Goal: Task Accomplishment & Management: Manage account settings

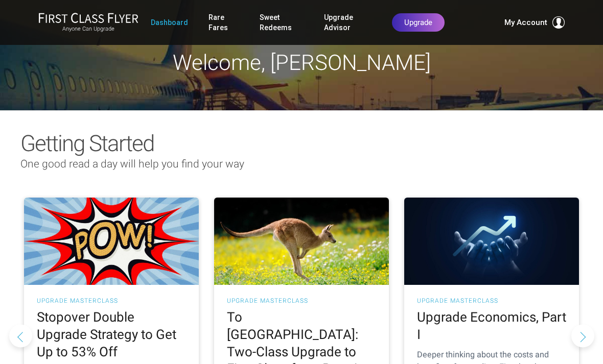
click at [460, 88] on link "Billing" at bounding box center [500, 85] width 107 height 8
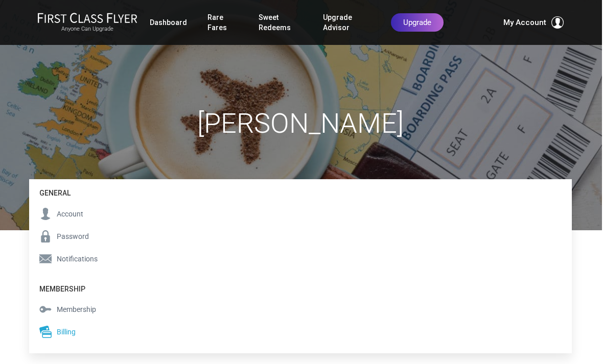
scroll to position [8, 0]
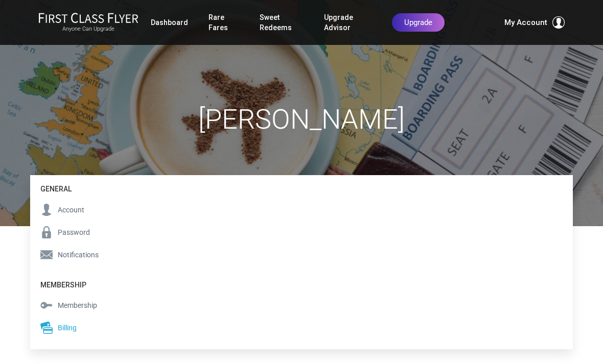
click at [85, 204] on link "Account" at bounding box center [75, 210] width 90 height 22
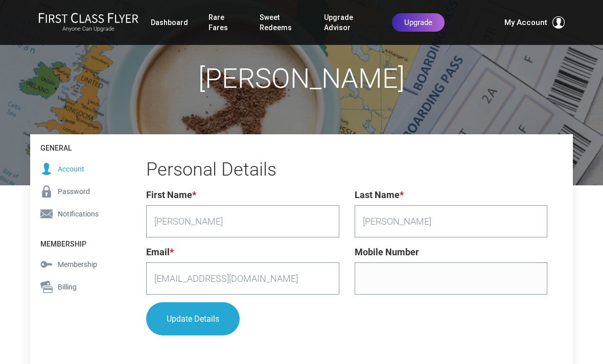
scroll to position [70, 0]
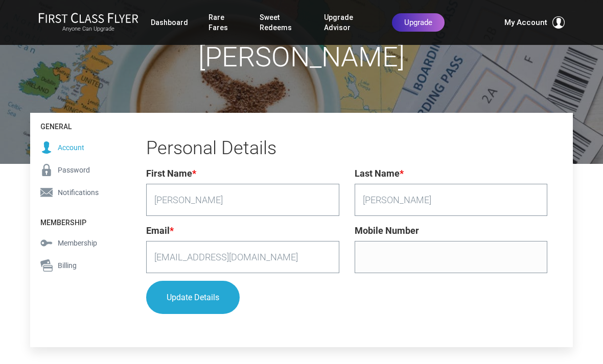
click at [85, 196] on span "Notifications" at bounding box center [78, 192] width 41 height 11
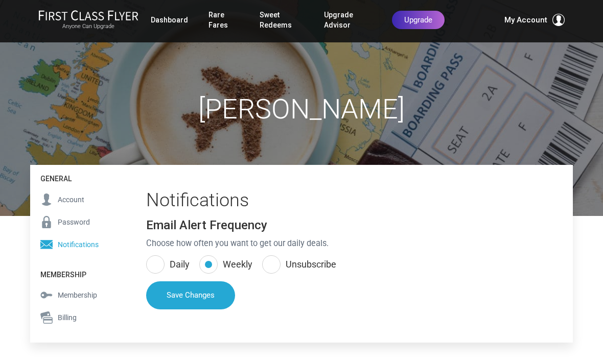
scroll to position [14, 0]
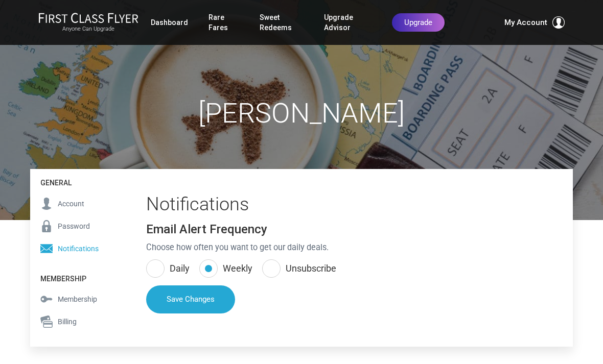
click at [89, 301] on span "Membership" at bounding box center [77, 299] width 39 height 11
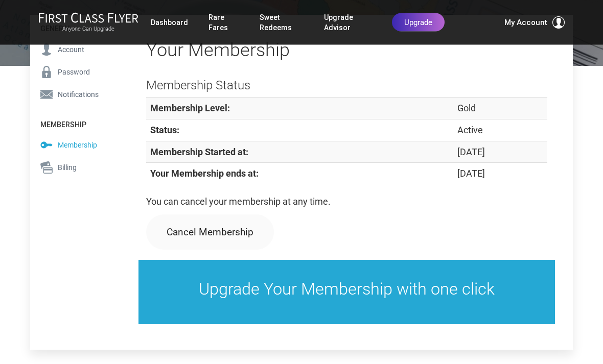
scroll to position [170, 0]
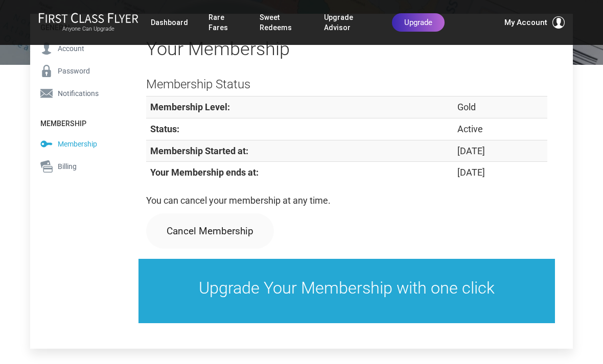
click at [230, 228] on link "Cancel Membership" at bounding box center [210, 230] width 128 height 35
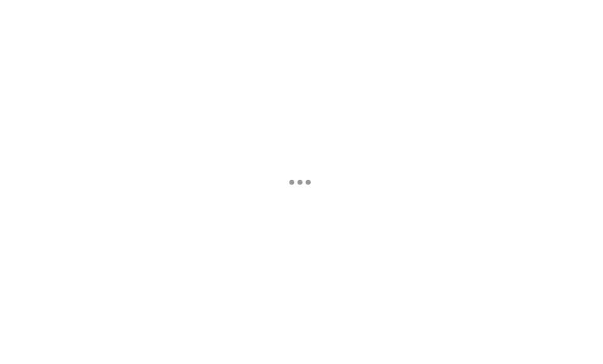
scroll to position [33, 0]
